Goal: Find specific page/section: Find specific page/section

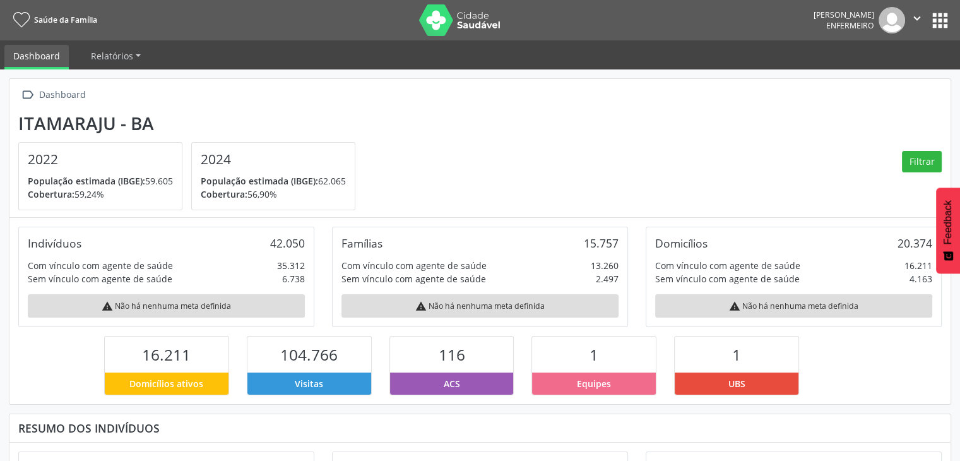
click at [938, 26] on button "apps" at bounding box center [940, 20] width 22 height 22
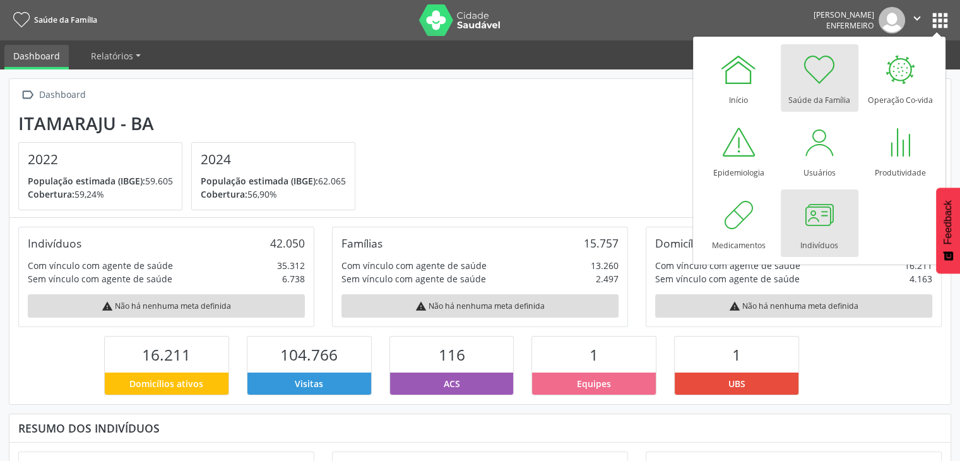
click at [821, 240] on div "Indivíduos" at bounding box center [820, 242] width 38 height 17
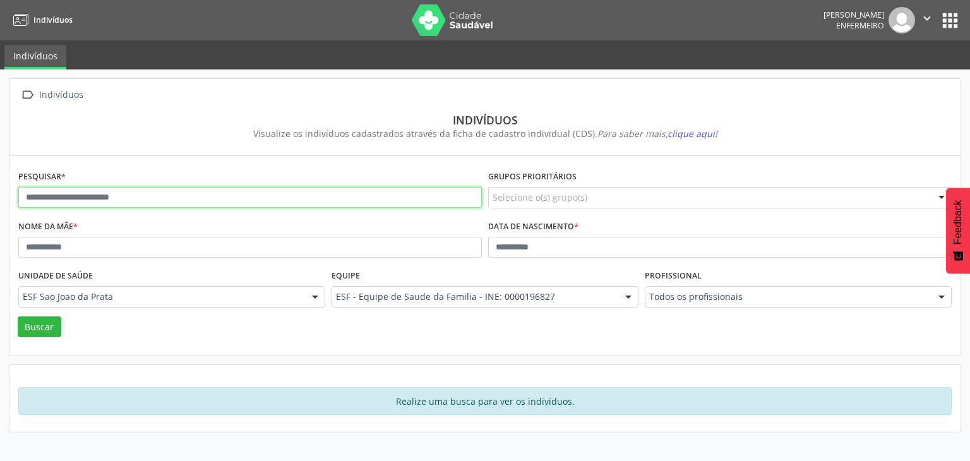
click at [35, 199] on input "text" at bounding box center [249, 197] width 463 height 21
type input "**********"
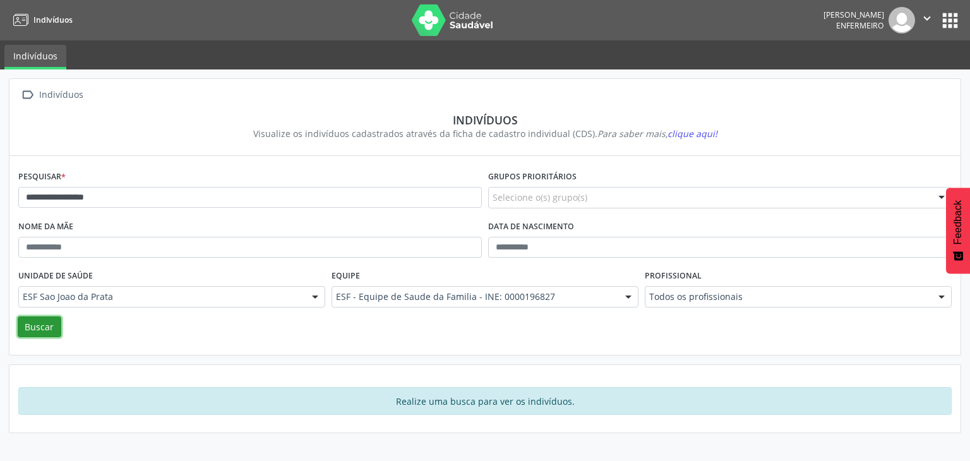
click at [48, 326] on button "Buscar" at bounding box center [40, 326] width 44 height 21
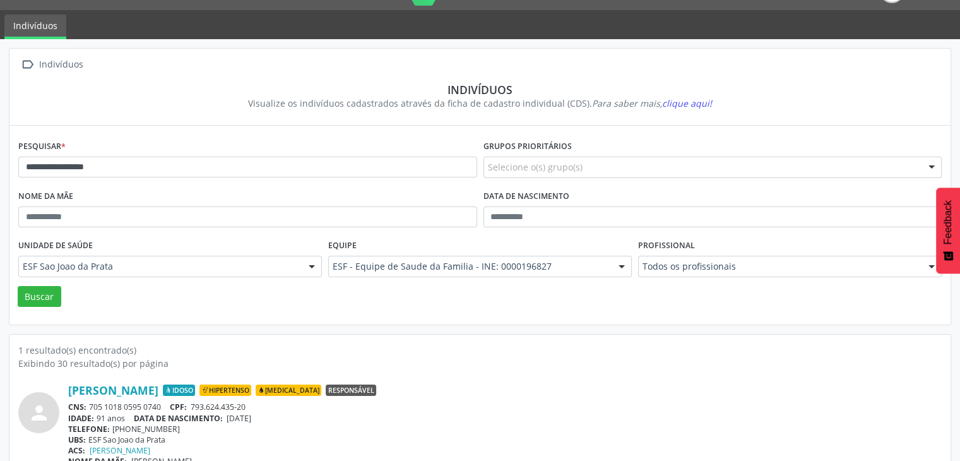
scroll to position [53, 0]
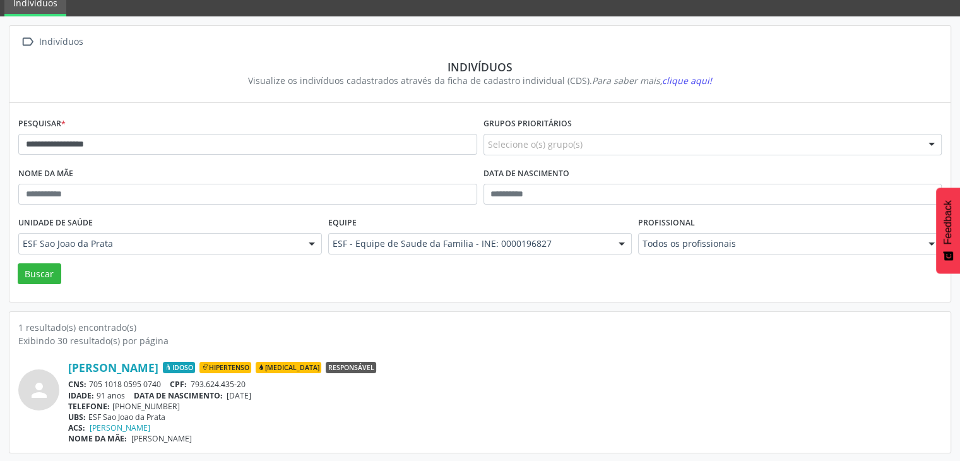
click at [121, 374] on div "Ana Maria Oliveira Idoso Hipertenso Diabetes Responsável CNS: 705 1018 0595 074…" at bounding box center [505, 402] width 874 height 83
click at [139, 379] on div "CNS: 705 1018 0595 0740 CPF: 793.624.435-20" at bounding box center [505, 384] width 874 height 11
click at [125, 367] on link "Ana Maria Oliveira" at bounding box center [113, 368] width 90 height 14
